Goal: Navigation & Orientation: Find specific page/section

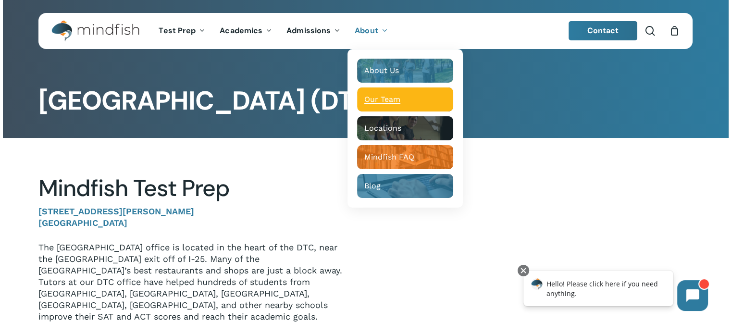
click at [387, 101] on span "Our Team" at bounding box center [382, 99] width 36 height 9
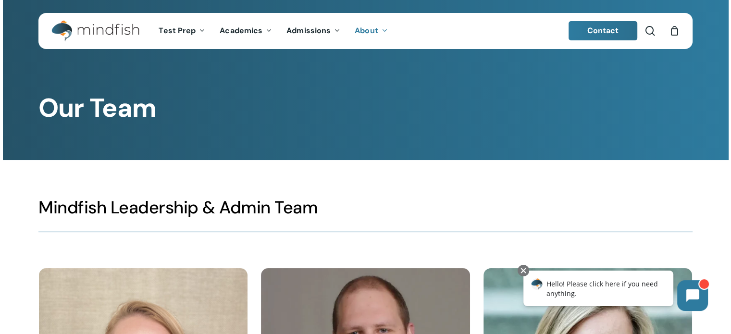
click at [612, 34] on span "Contact" at bounding box center [604, 30] width 32 height 10
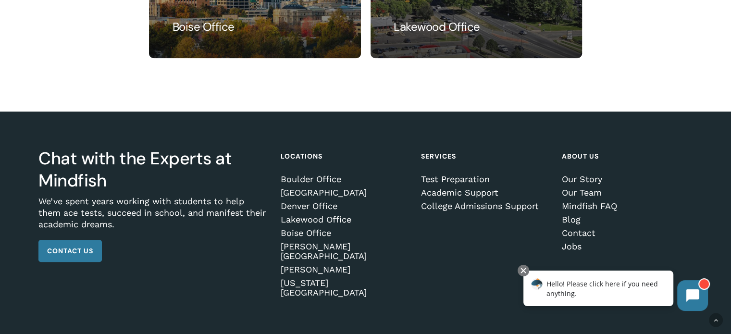
scroll to position [917, 0]
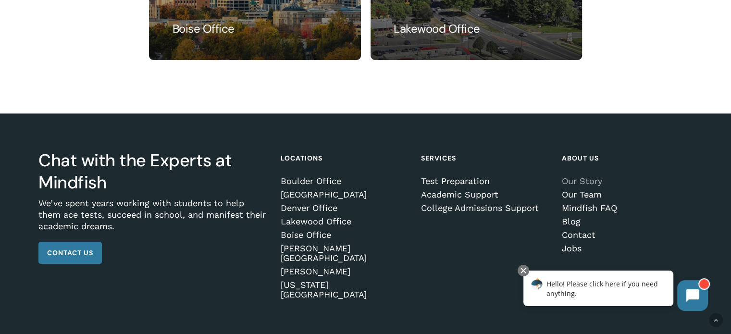
click at [596, 186] on link "Our Story" at bounding box center [625, 181] width 127 height 10
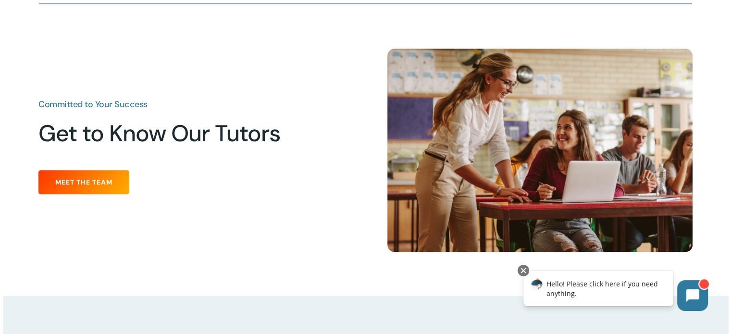
scroll to position [1150, 0]
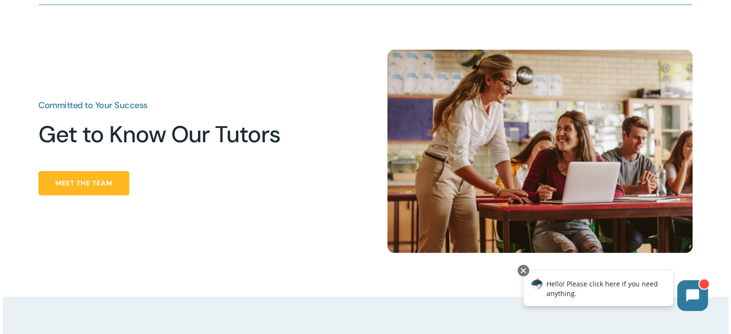
click at [115, 187] on link "Meet the Team" at bounding box center [83, 183] width 91 height 24
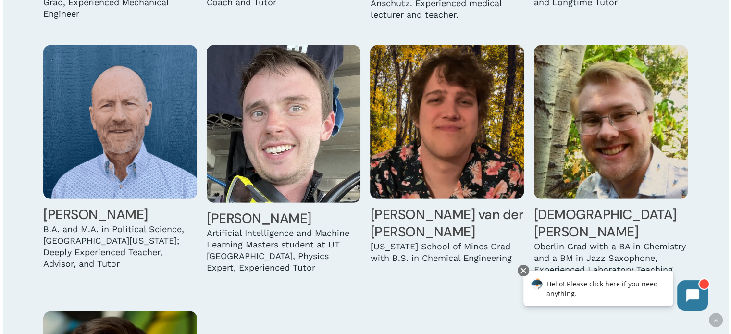
scroll to position [2824, 0]
click at [85, 206] on link "Aaron Thomas" at bounding box center [95, 215] width 105 height 18
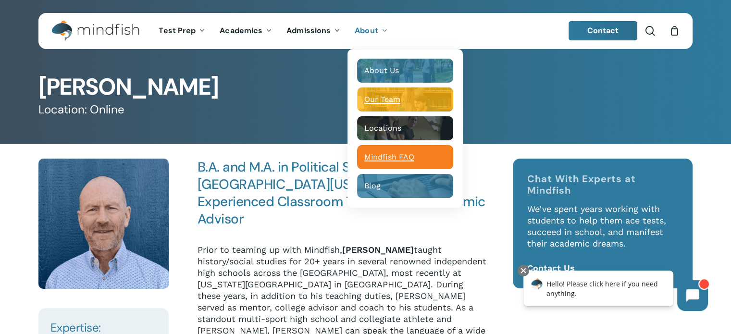
click at [369, 157] on span "Mindfish FAQ" at bounding box center [389, 156] width 50 height 9
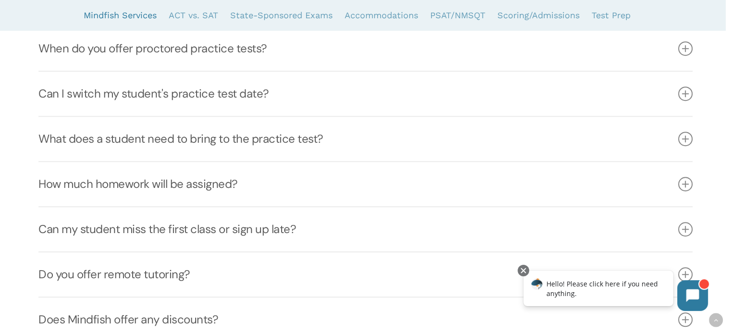
scroll to position [677, 0]
click at [685, 91] on icon at bounding box center [685, 93] width 14 height 14
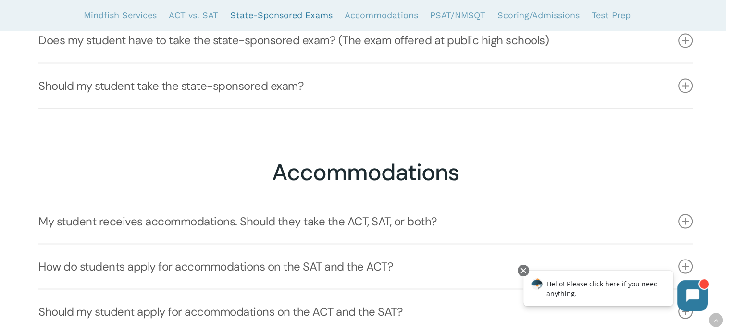
scroll to position [1763, 0]
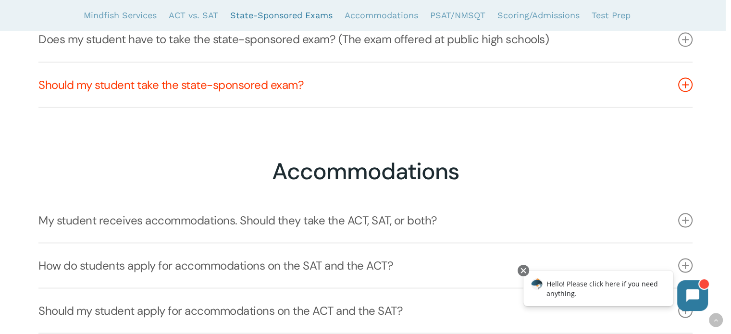
click at [683, 84] on icon at bounding box center [685, 84] width 14 height 14
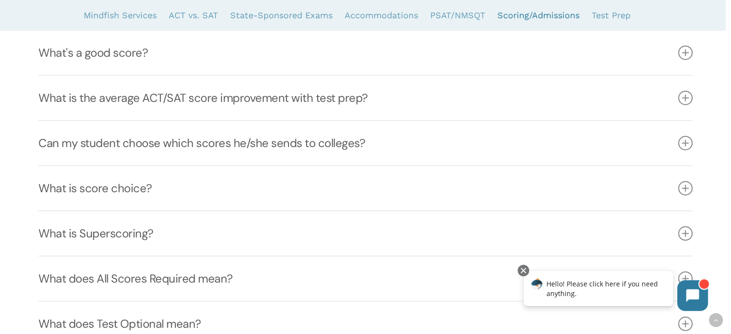
scroll to position [2613, 0]
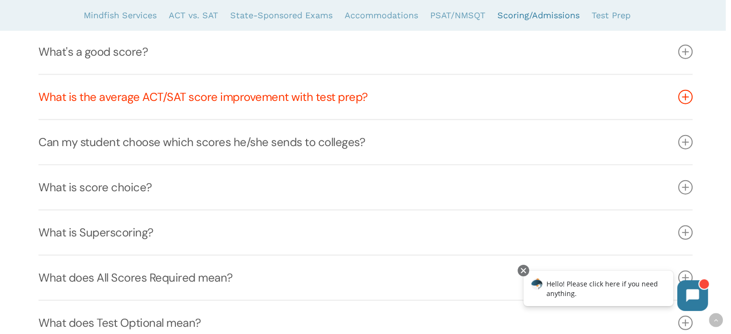
click at [679, 90] on icon at bounding box center [685, 97] width 14 height 14
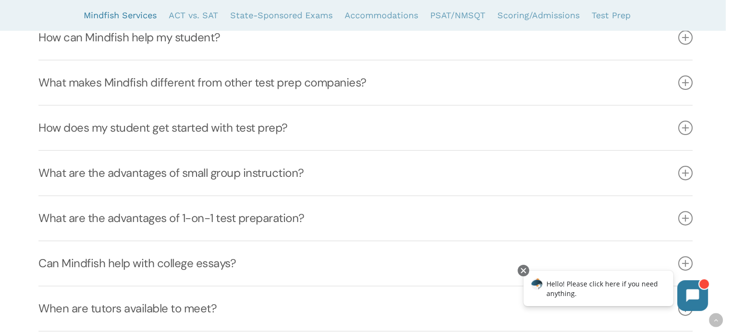
scroll to position [0, 0]
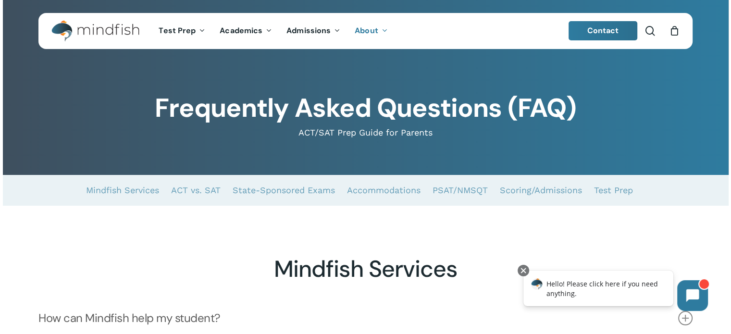
click at [602, 31] on span "Contact" at bounding box center [604, 30] width 32 height 10
